Goal: Use online tool/utility: Utilize a website feature to perform a specific function

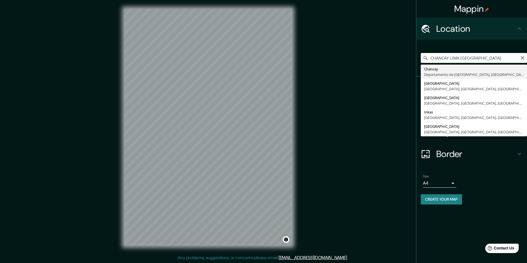
type input "[GEOGRAPHIC_DATA], [GEOGRAPHIC_DATA], [GEOGRAPHIC_DATA]"
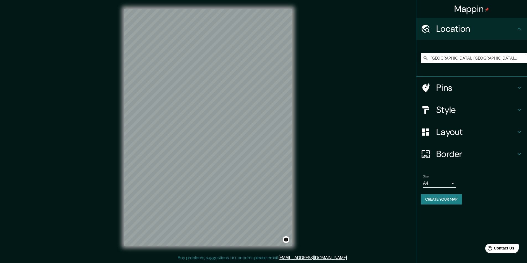
click at [452, 108] on h4 "Style" at bounding box center [476, 110] width 80 height 11
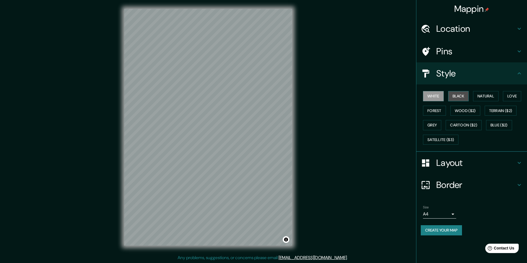
click at [460, 96] on button "Black" at bounding box center [458, 96] width 21 height 10
click at [490, 96] on button "Natural" at bounding box center [485, 96] width 25 height 10
click at [512, 96] on button "Love" at bounding box center [512, 96] width 18 height 10
click at [434, 116] on button "Forest" at bounding box center [434, 111] width 23 height 10
click at [456, 112] on button "Wood ($2)" at bounding box center [465, 111] width 30 height 10
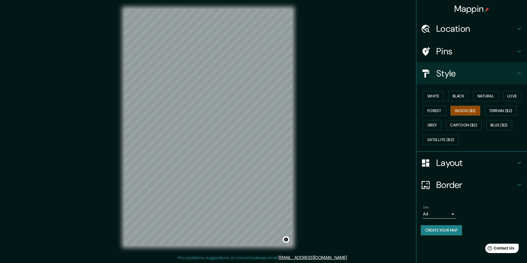
scroll to position [0, 0]
click at [494, 123] on button "Blue ($2)" at bounding box center [499, 125] width 26 height 10
click at [466, 125] on button "Cartoon ($2)" at bounding box center [463, 125] width 36 height 10
click at [439, 138] on button "Satellite ($3)" at bounding box center [440, 140] width 35 height 10
click at [449, 50] on h4 "Pins" at bounding box center [476, 51] width 80 height 11
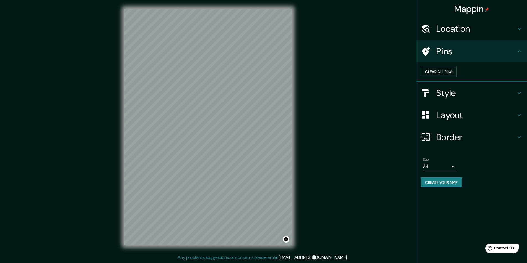
click at [452, 121] on h4 "Layout" at bounding box center [476, 115] width 80 height 11
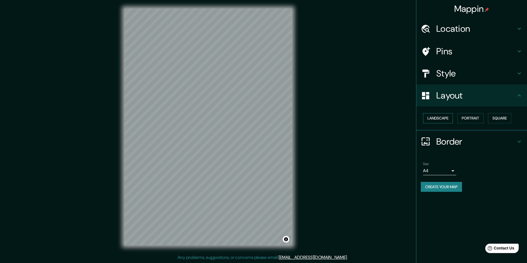
click at [440, 114] on button "Landscape" at bounding box center [438, 118] width 30 height 10
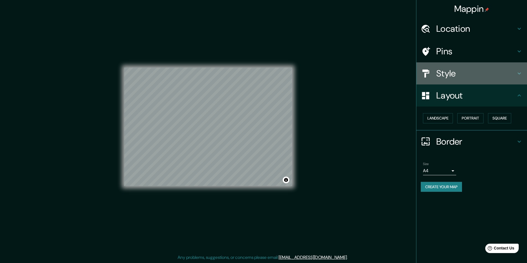
click at [443, 63] on div "Style" at bounding box center [471, 73] width 111 height 22
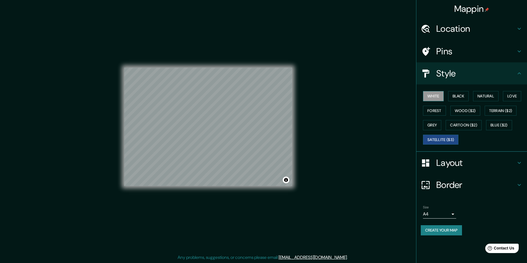
click at [435, 98] on button "White" at bounding box center [433, 96] width 21 height 10
click at [455, 97] on button "Black" at bounding box center [458, 96] width 21 height 10
click at [483, 95] on button "Natural" at bounding box center [485, 96] width 25 height 10
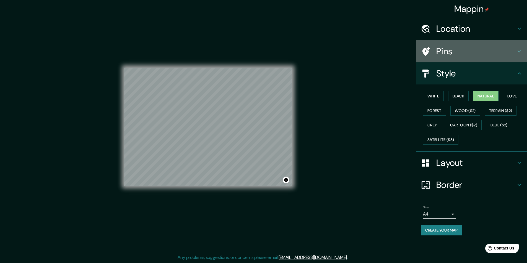
click at [445, 50] on h4 "Pins" at bounding box center [476, 51] width 80 height 11
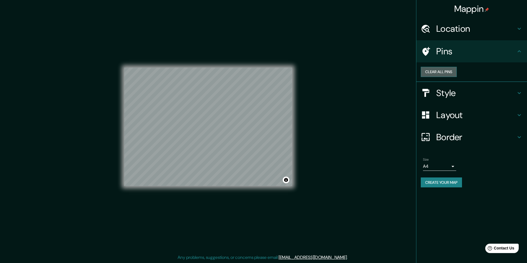
click at [456, 75] on button "Clear all pins" at bounding box center [439, 72] width 36 height 10
